Goal: Task Accomplishment & Management: Use online tool/utility

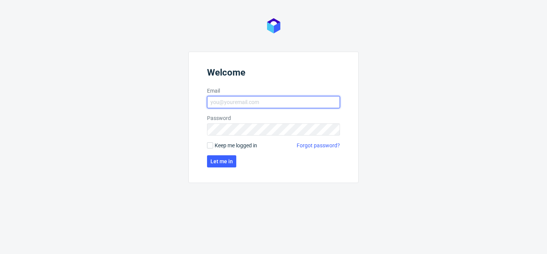
click at [261, 104] on input "Email" at bounding box center [273, 102] width 133 height 12
type input "[PERSON_NAME][EMAIL_ADDRESS][PERSON_NAME][DOMAIN_NAME]"
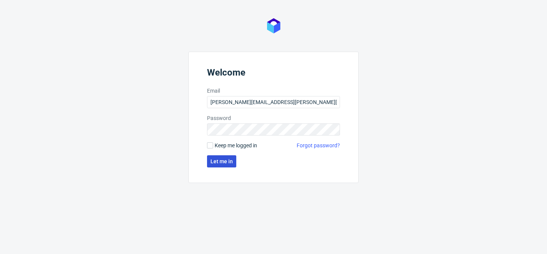
click at [228, 162] on span "Let me in" at bounding box center [221, 161] width 22 height 5
